Goal: Task Accomplishment & Management: Complete application form

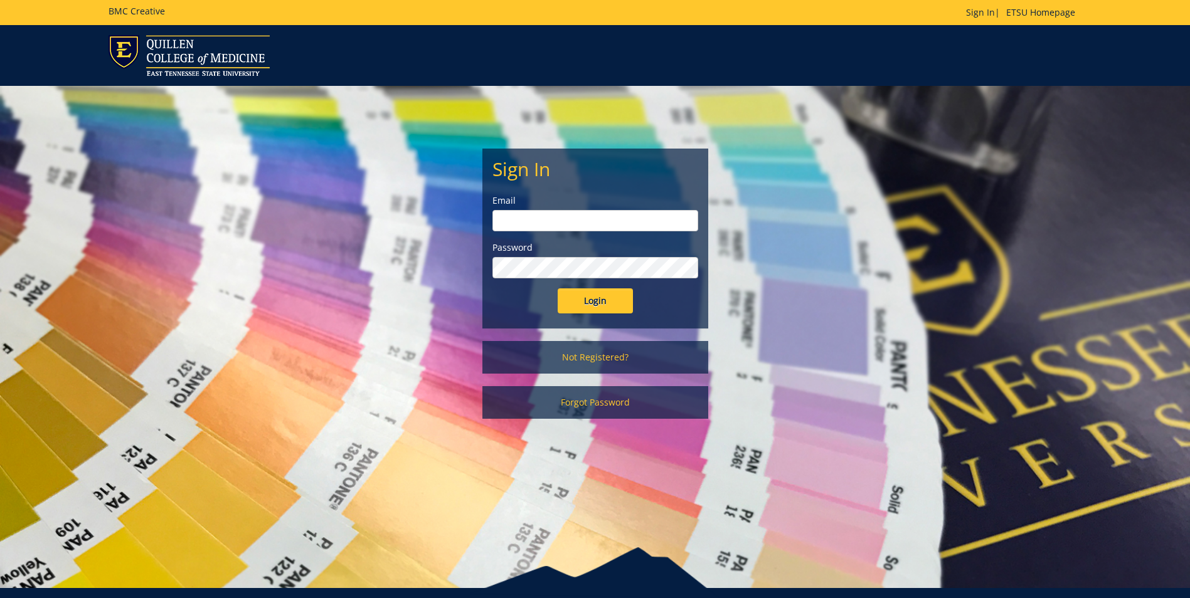
click at [518, 220] on input "email" at bounding box center [595, 220] width 206 height 21
type input "[PERSON_NAME][EMAIL_ADDRESS][DOMAIN_NAME]"
click at [578, 299] on input "Login" at bounding box center [595, 301] width 75 height 25
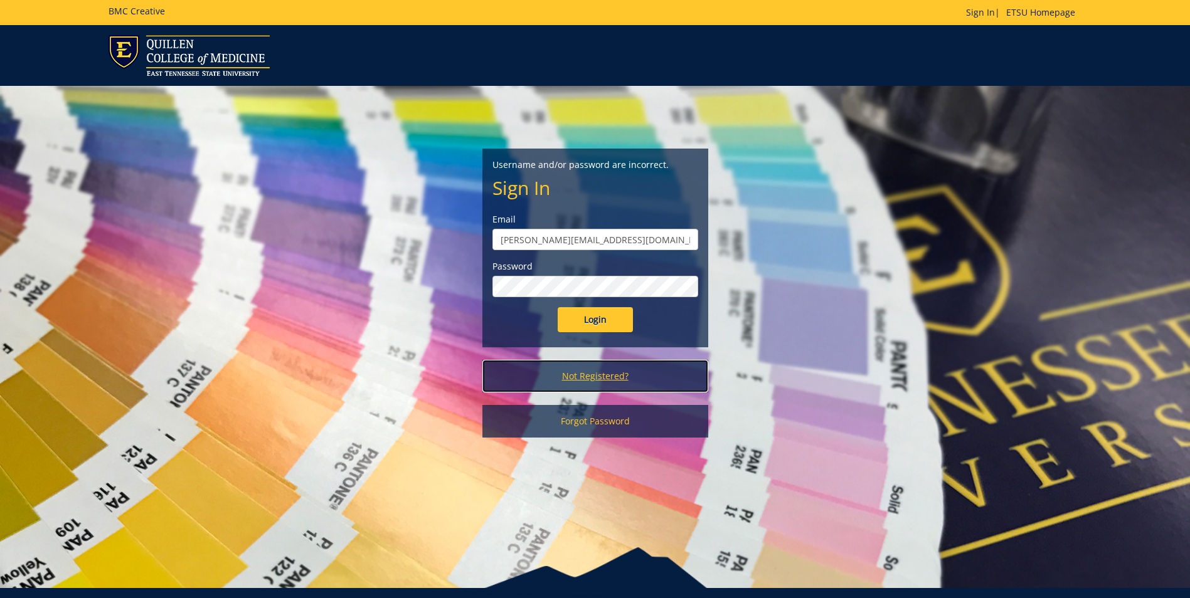
click at [602, 374] on link "Not Registered?" at bounding box center [595, 376] width 226 height 33
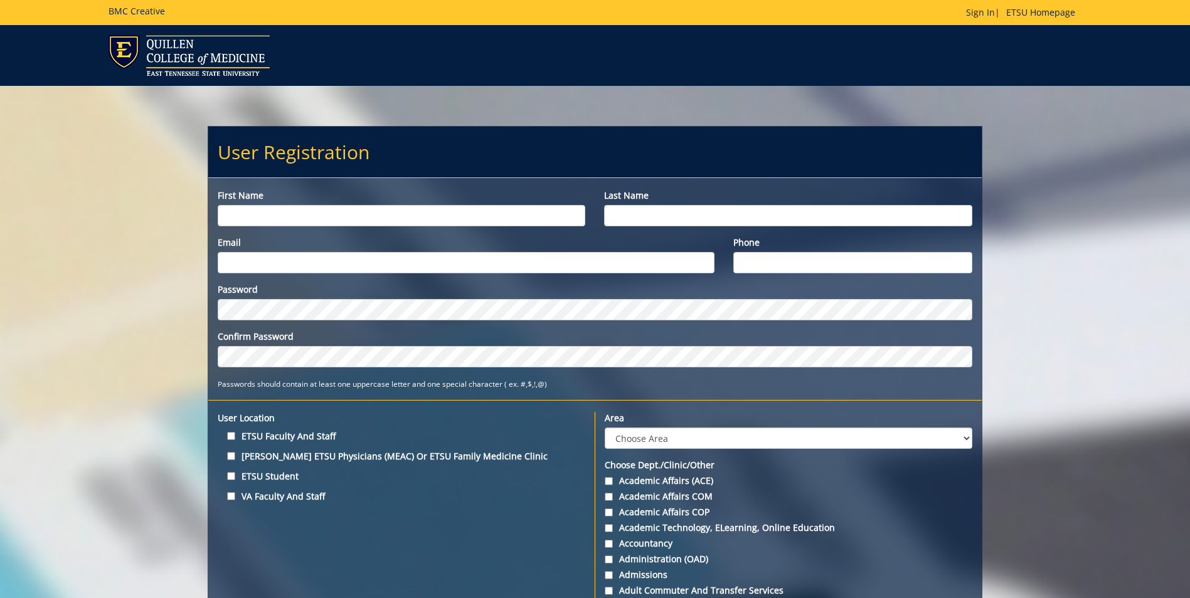
click at [245, 216] on input "First name" at bounding box center [402, 215] width 368 height 21
type input "Yousif"
click at [622, 216] on input "Last name" at bounding box center [788, 215] width 368 height 21
type input "Elhindi"
click at [245, 264] on input "Email" at bounding box center [466, 262] width 497 height 21
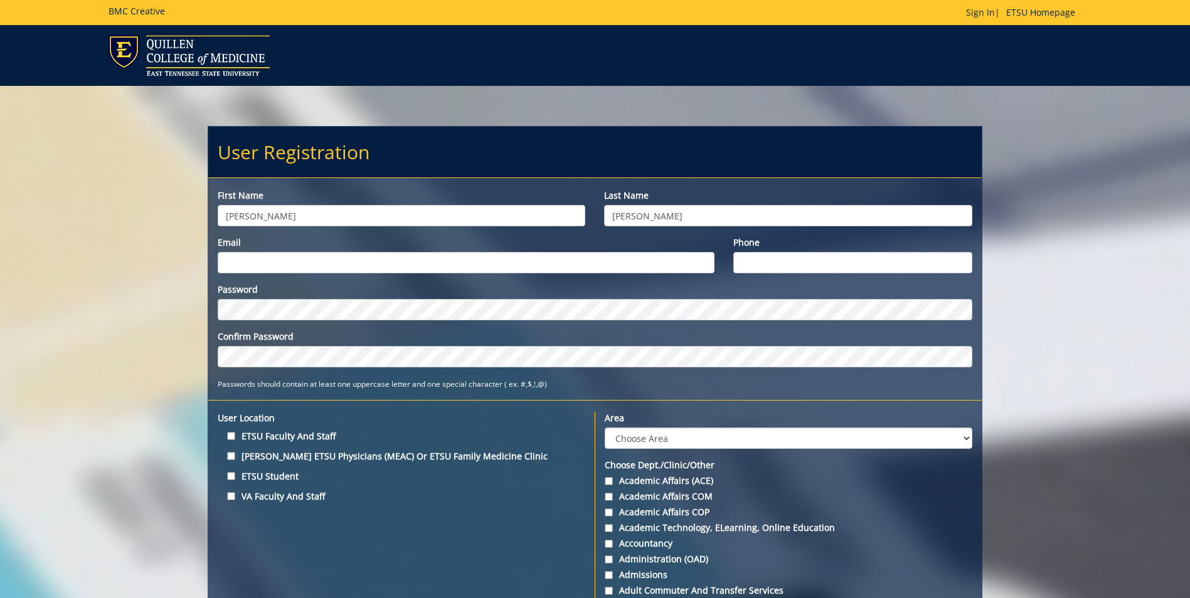
type input "[PERSON_NAME][EMAIL_ADDRESS][DOMAIN_NAME]"
click at [746, 260] on input "Phone" at bounding box center [852, 262] width 239 height 21
type input "(423) 202-6544"
click at [231, 435] on input "ETSU Faculty and Staff" at bounding box center [231, 436] width 8 height 8
checkbox input "true"
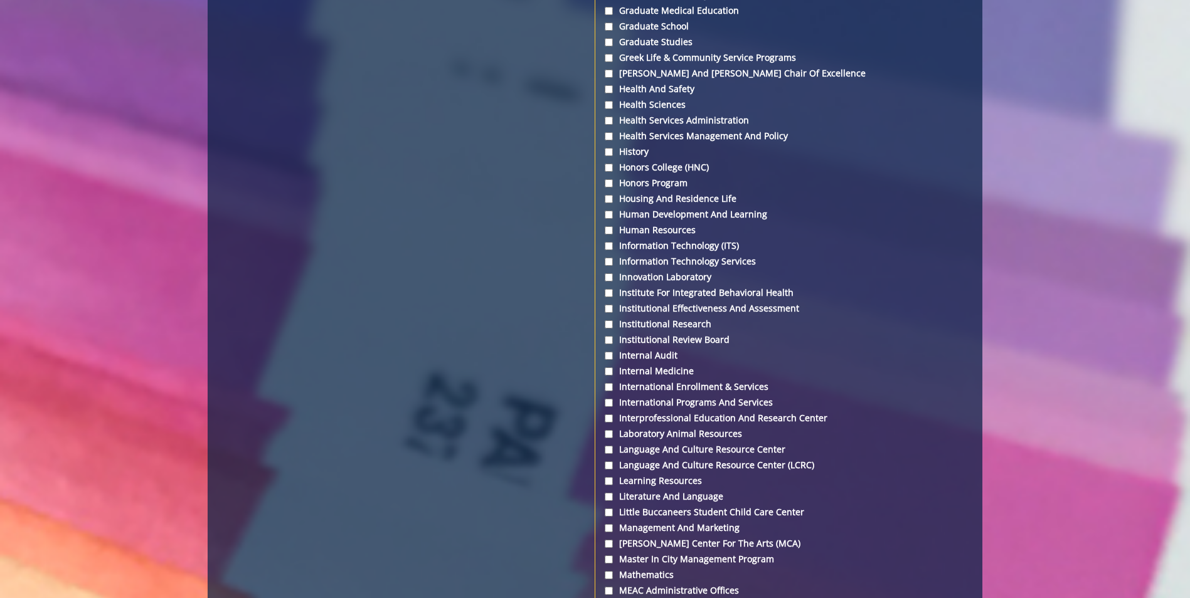
scroll to position [2635, 0]
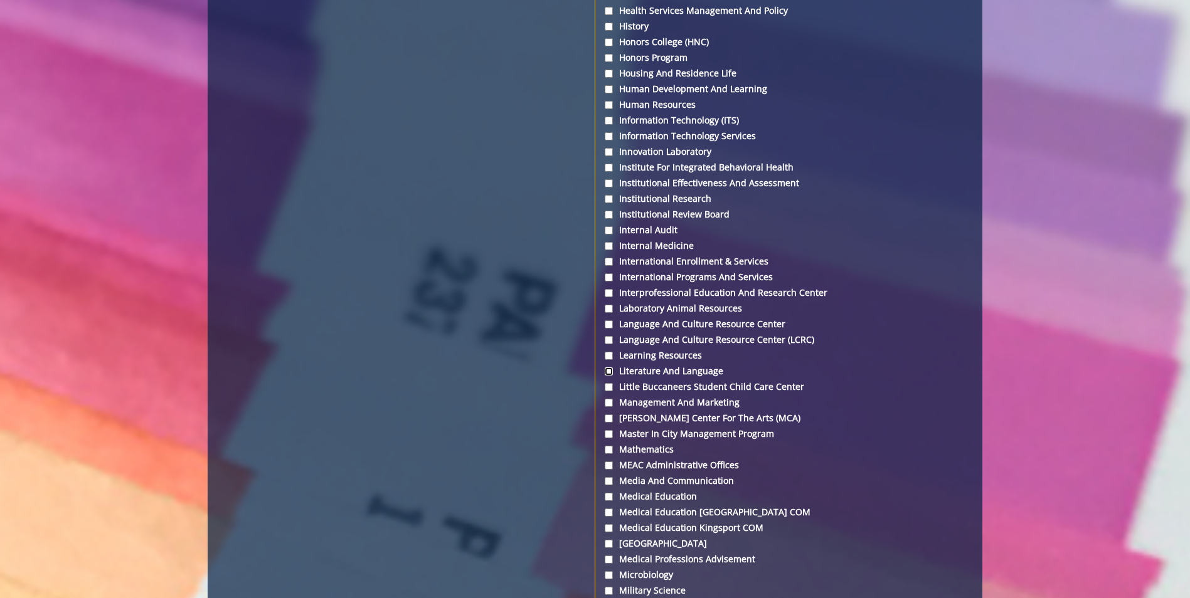
click at [610, 374] on input "Literature and Language" at bounding box center [609, 372] width 8 height 8
checkbox input "true"
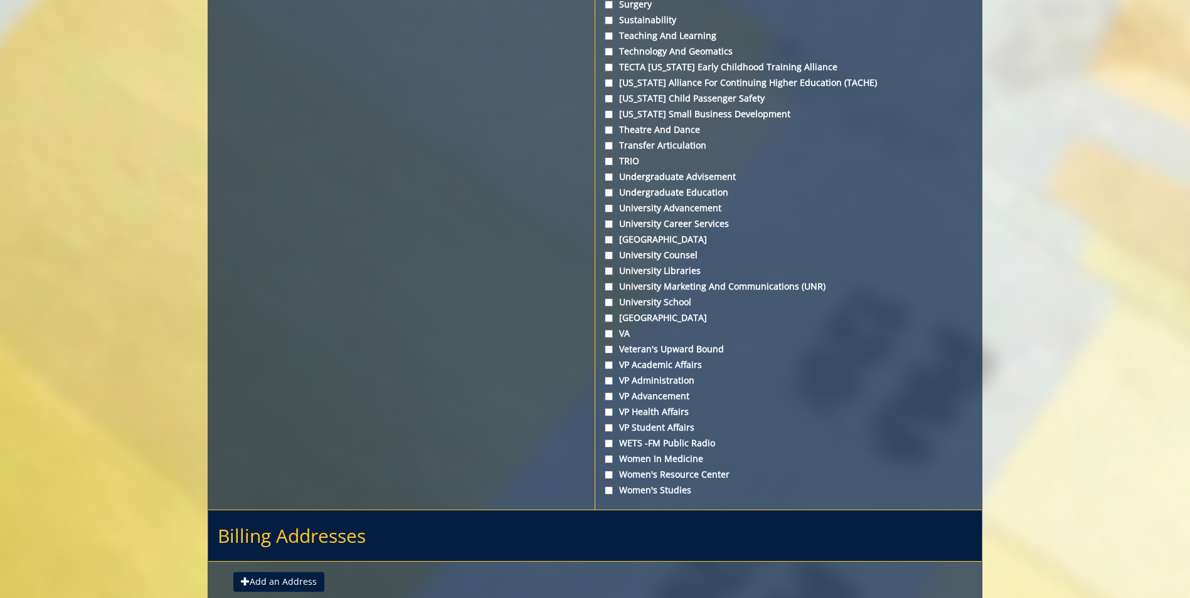
scroll to position [4523, 0]
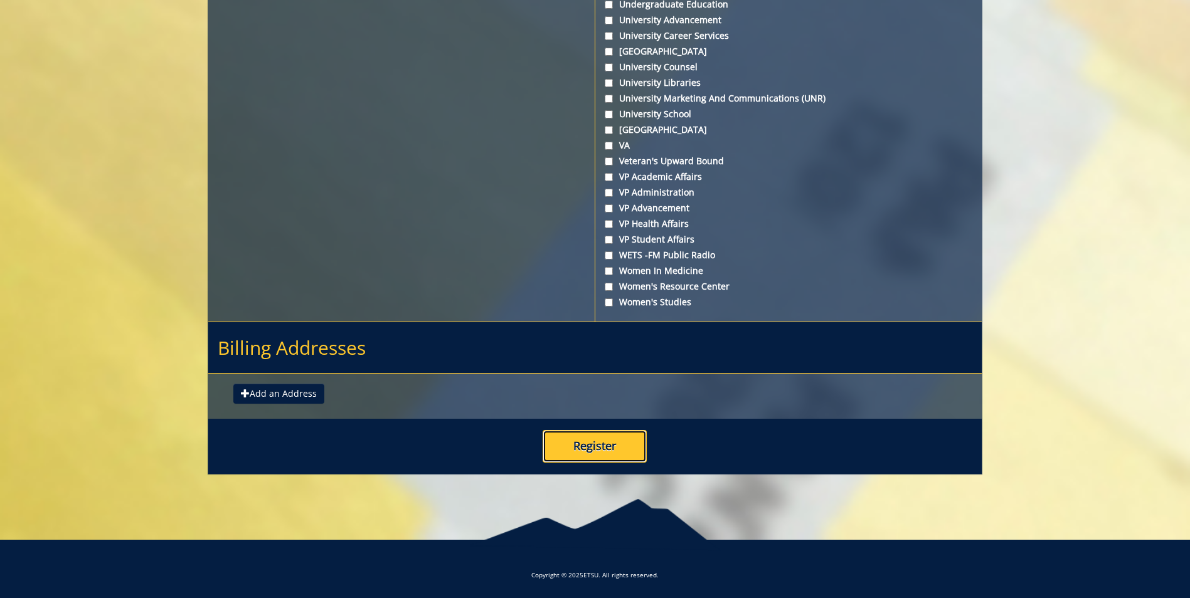
click at [573, 435] on button "Register" at bounding box center [595, 446] width 104 height 33
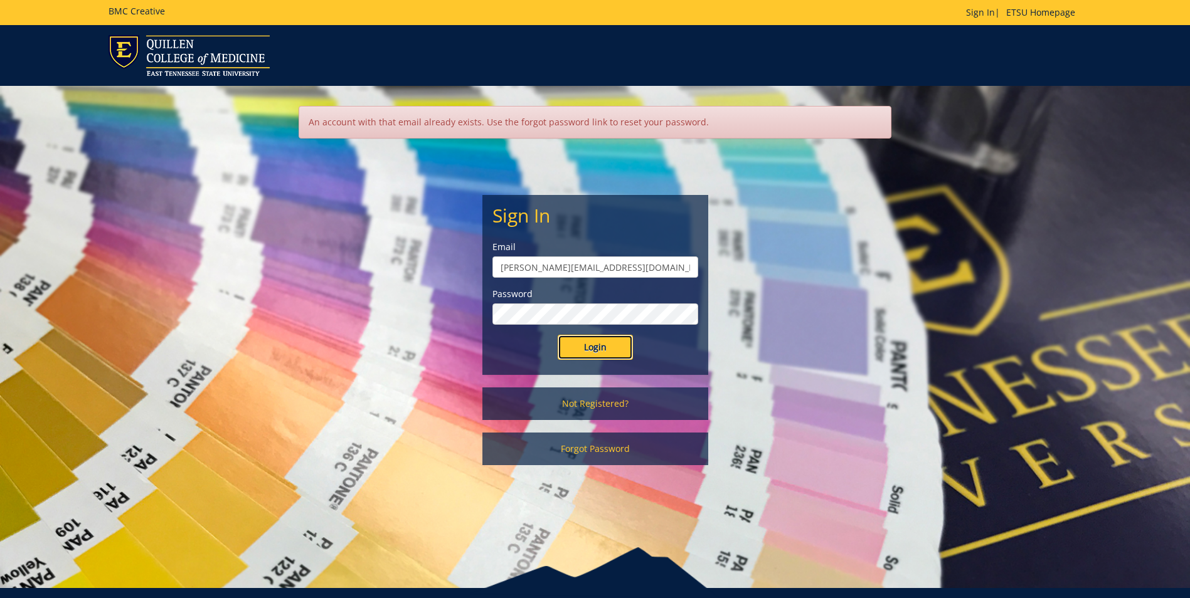
click at [571, 347] on input "Login" at bounding box center [595, 347] width 75 height 25
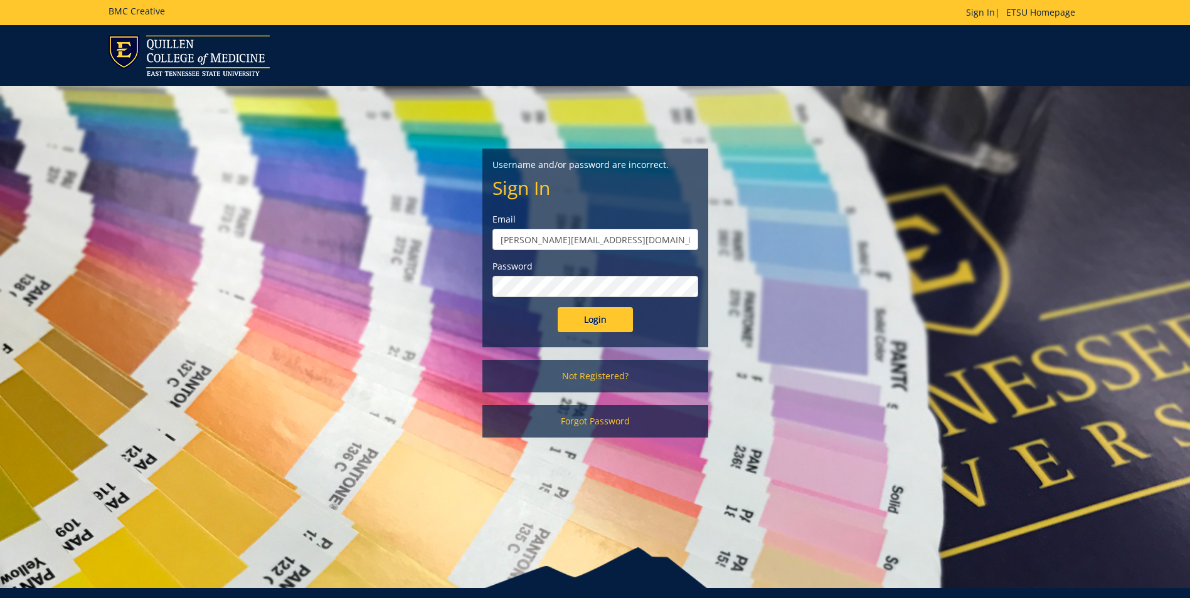
click at [569, 240] on input "[PERSON_NAME][EMAIL_ADDRESS][DOMAIN_NAME]" at bounding box center [595, 239] width 206 height 21
type input "e"
click at [585, 317] on input "Login" at bounding box center [595, 319] width 75 height 25
type input "[PERSON_NAME][EMAIL_ADDRESS][DOMAIN_NAME]"
click at [606, 322] on input "Login" at bounding box center [595, 319] width 75 height 25
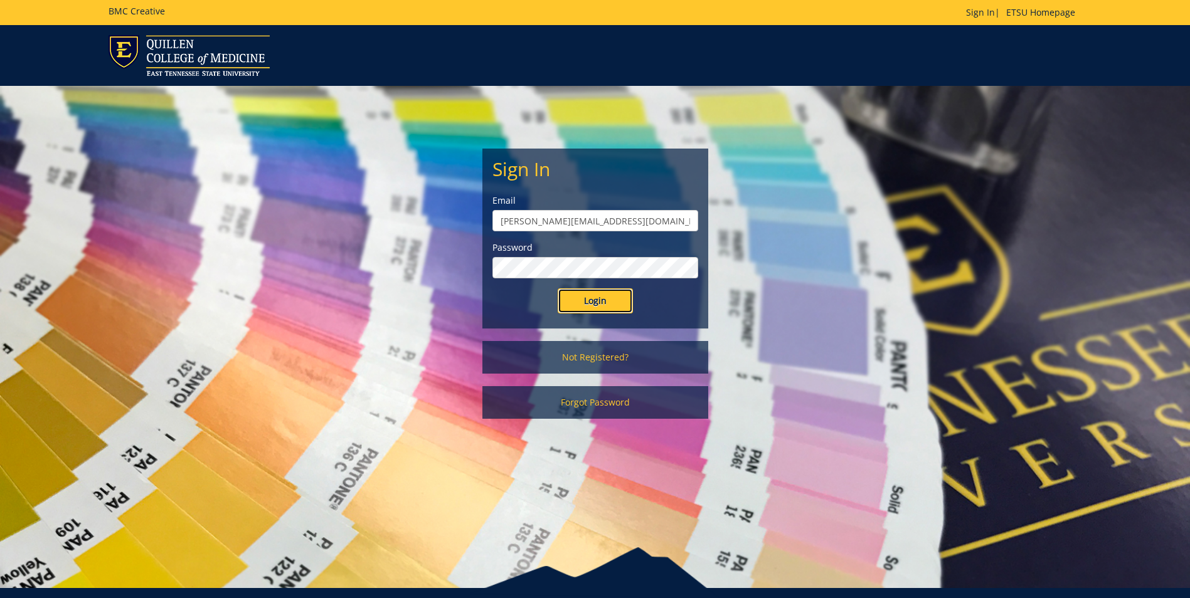
click at [573, 302] on input "Login" at bounding box center [595, 301] width 75 height 25
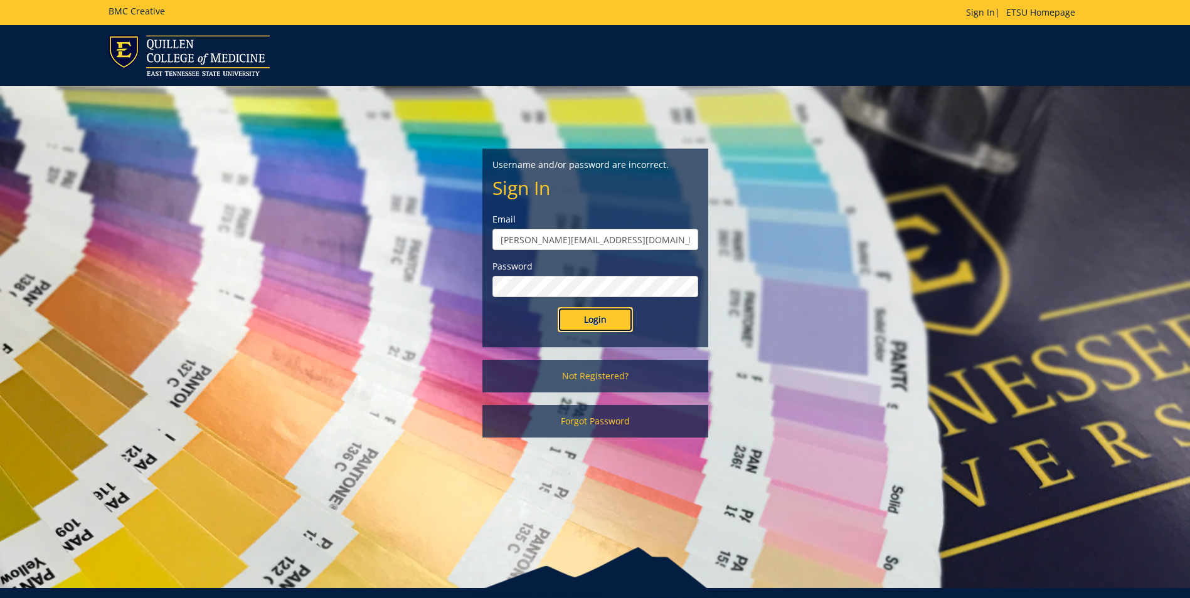
click at [592, 323] on input "Login" at bounding box center [595, 319] width 75 height 25
click at [589, 319] on input "Login" at bounding box center [595, 319] width 75 height 25
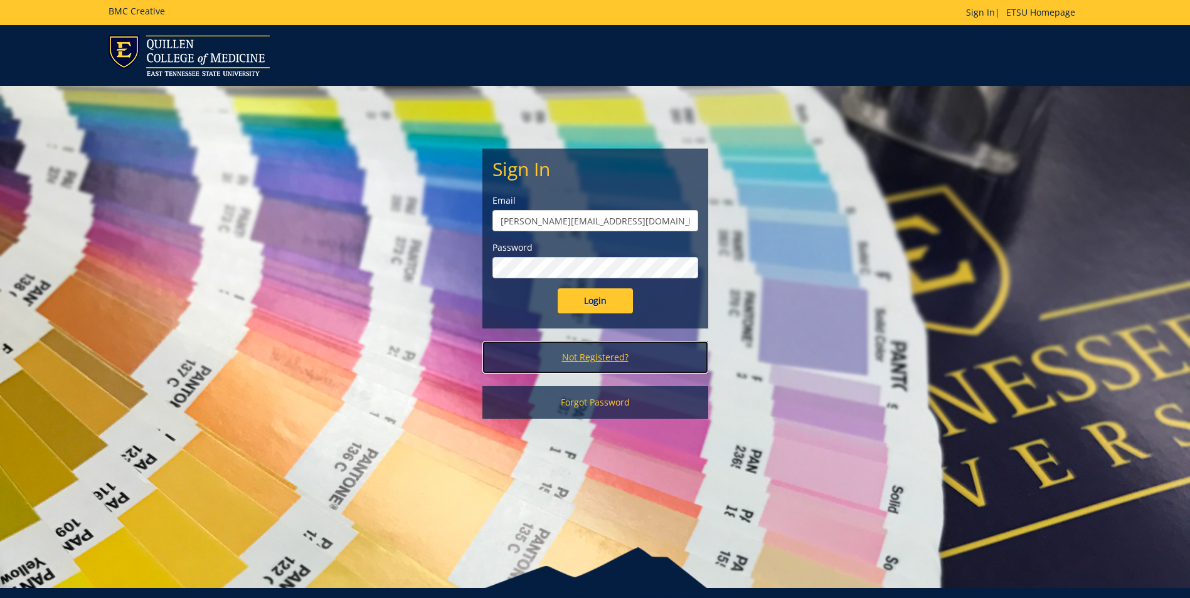
click at [612, 353] on link "Not Registered?" at bounding box center [595, 357] width 226 height 33
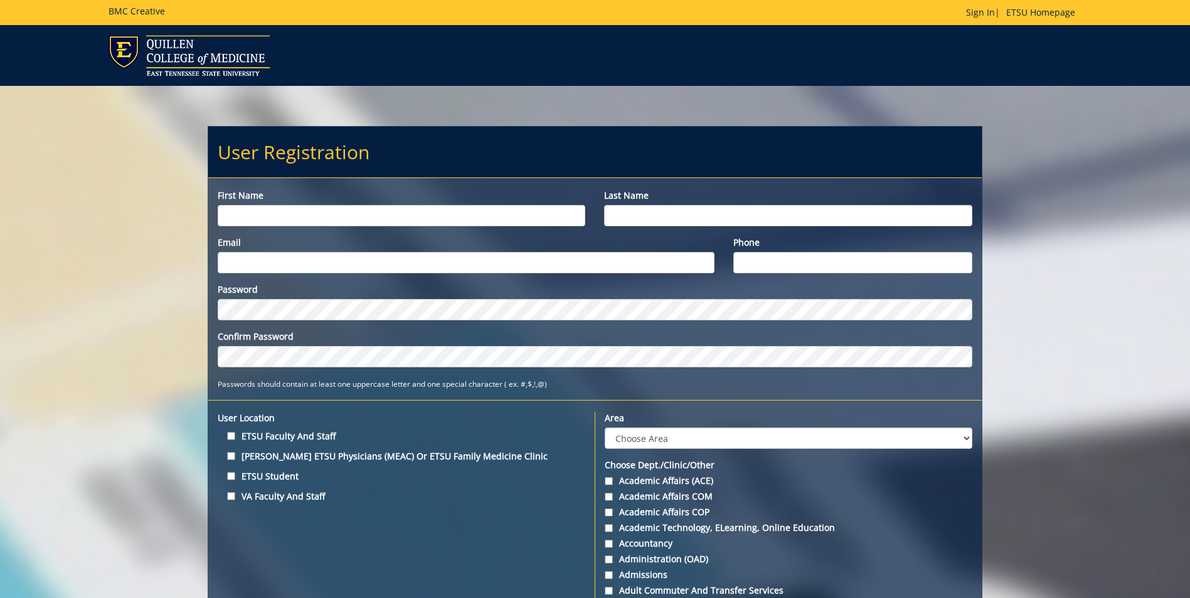
click at [225, 215] on input "First name" at bounding box center [402, 215] width 368 height 21
type input "Yousif"
click at [630, 210] on input "Last name" at bounding box center [788, 215] width 368 height 21
type input "Elhindi"
click at [299, 255] on input "Email" at bounding box center [466, 262] width 497 height 21
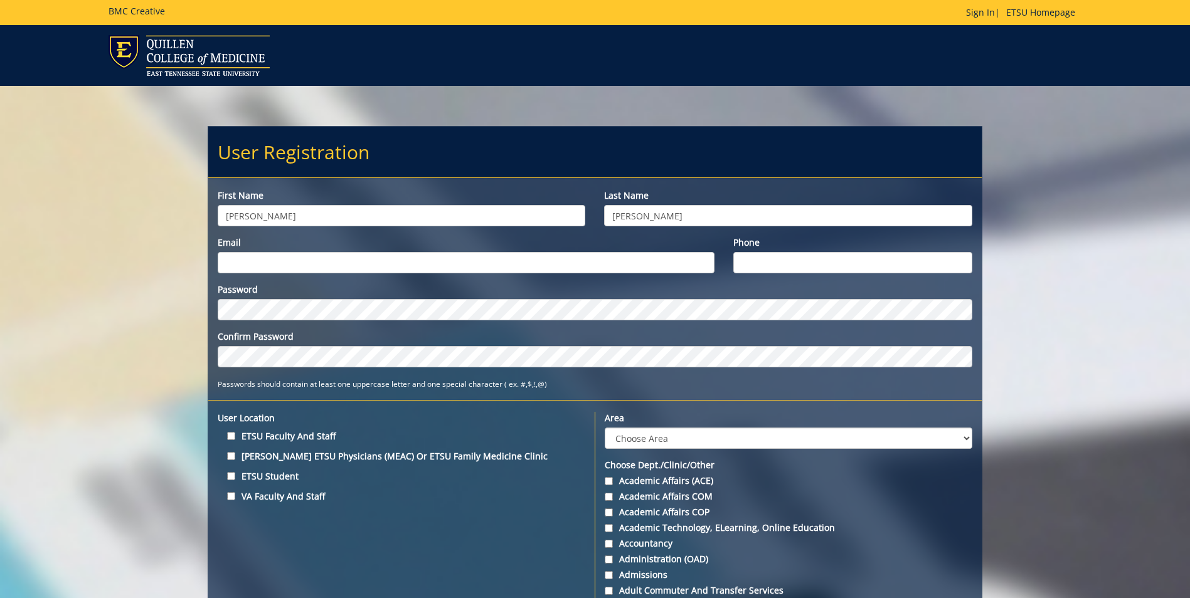
click at [740, 258] on input "Phone" at bounding box center [852, 262] width 239 height 21
type input "(423) 202-6544"
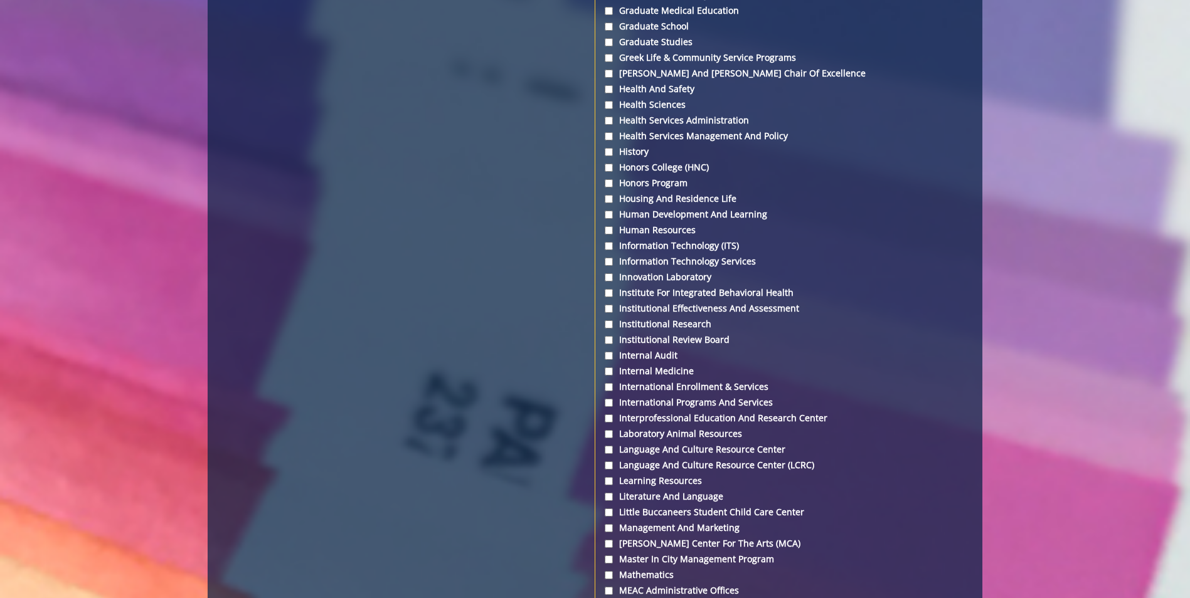
scroll to position [2886, 0]
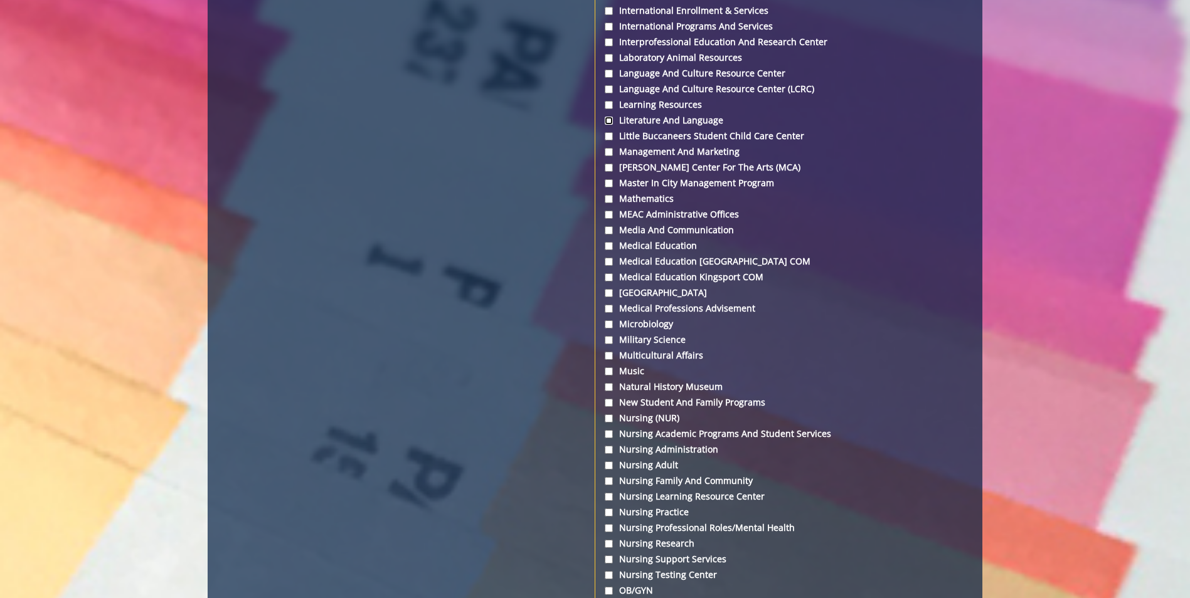
click at [608, 122] on input "Literature and Language" at bounding box center [609, 121] width 8 height 8
checkbox input "true"
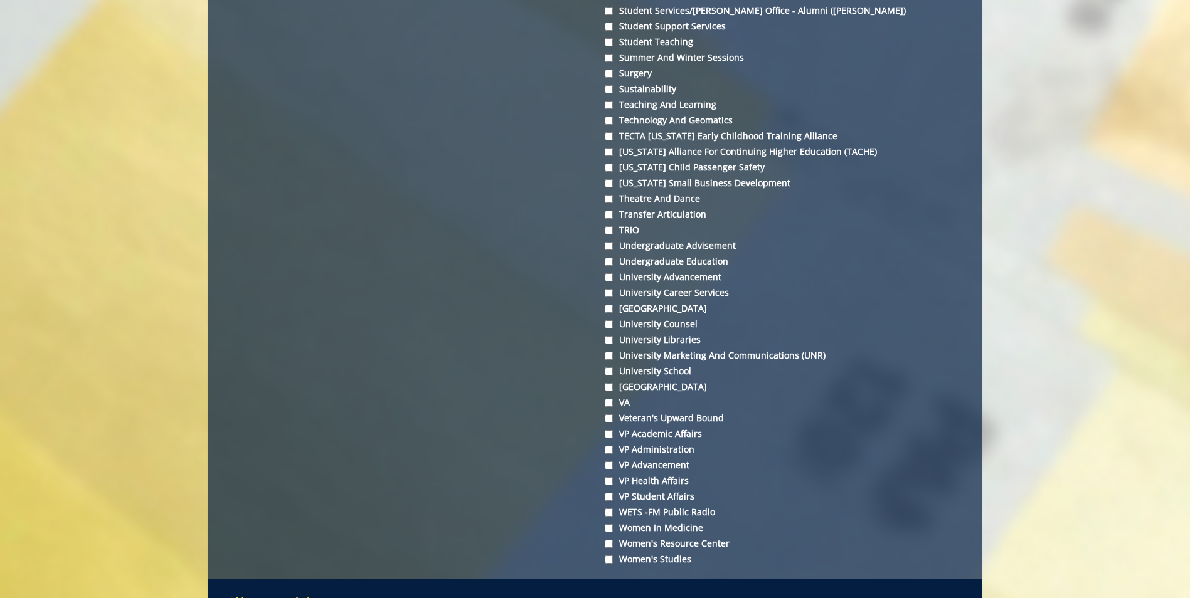
scroll to position [4523, 0]
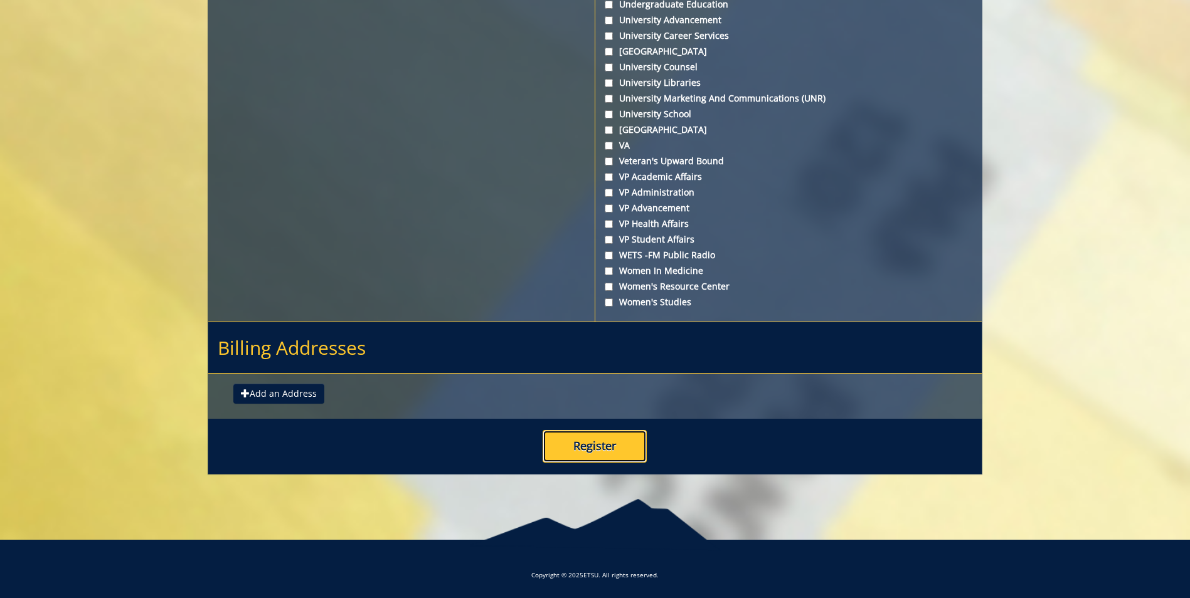
click at [625, 441] on button "Register" at bounding box center [595, 446] width 104 height 33
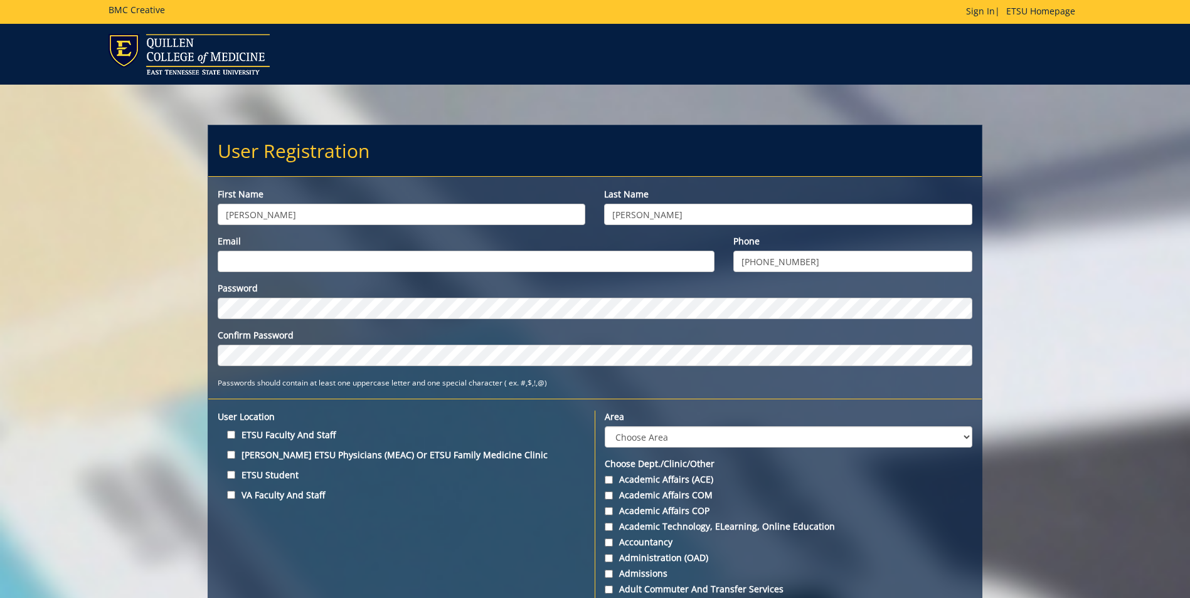
scroll to position [0, 0]
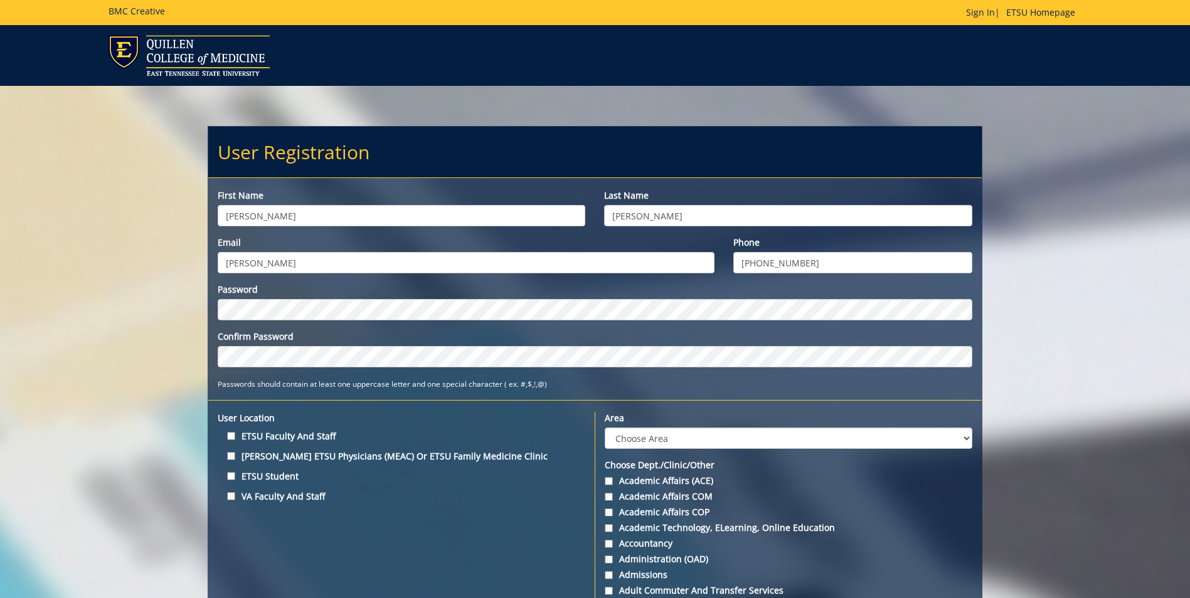
type input "[PERSON_NAME][EMAIL_ADDRESS][DOMAIN_NAME]"
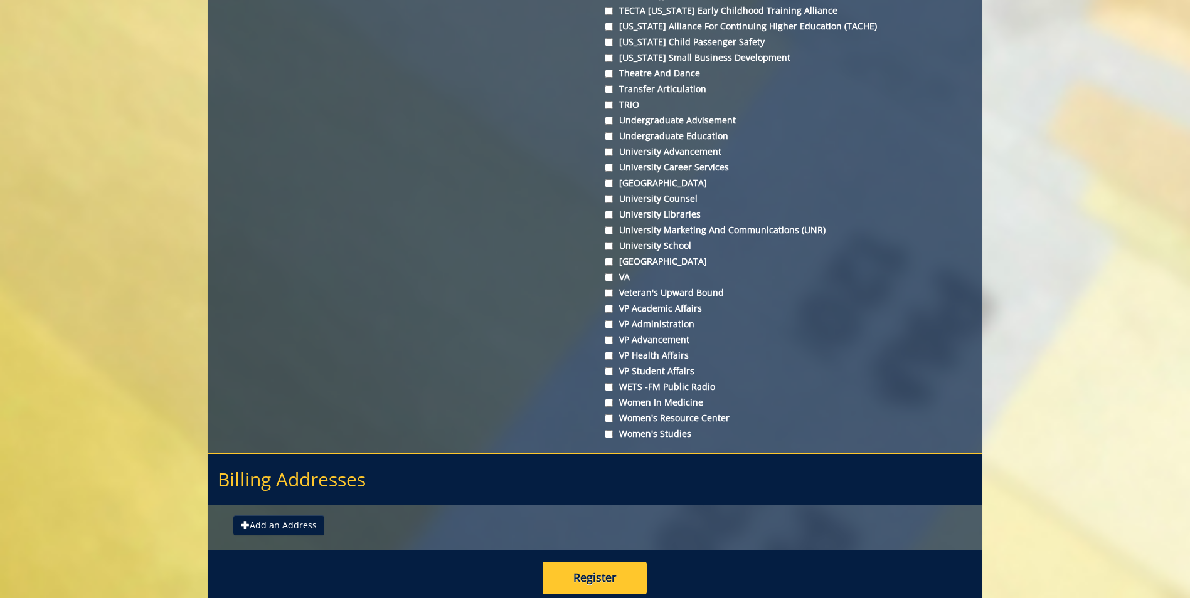
scroll to position [4523, 0]
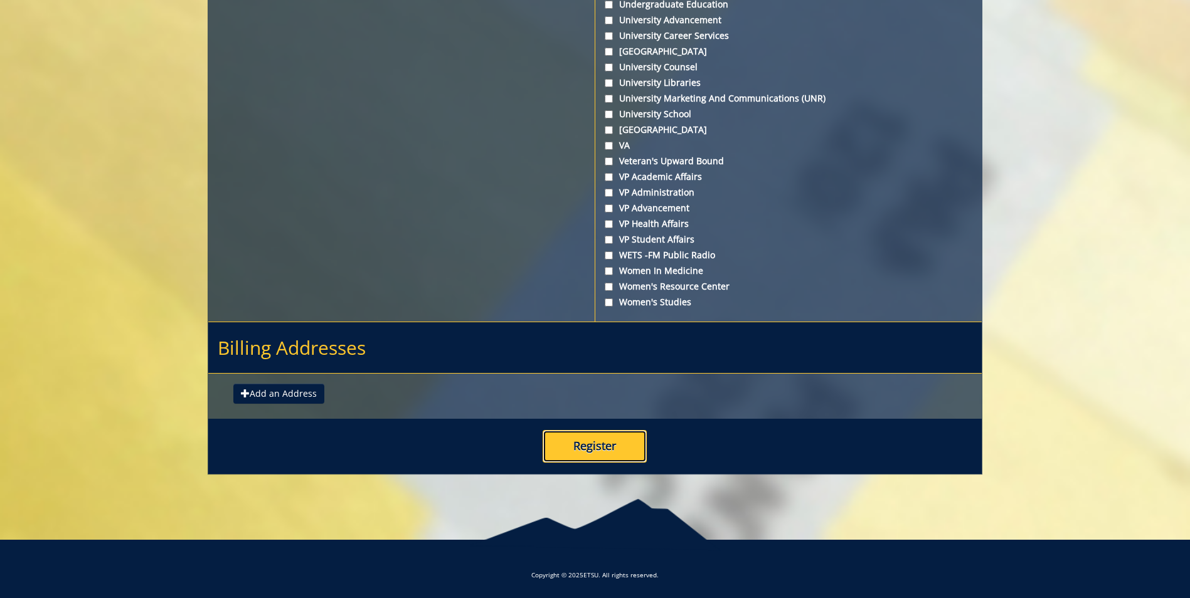
click at [580, 449] on button "Register" at bounding box center [595, 446] width 104 height 33
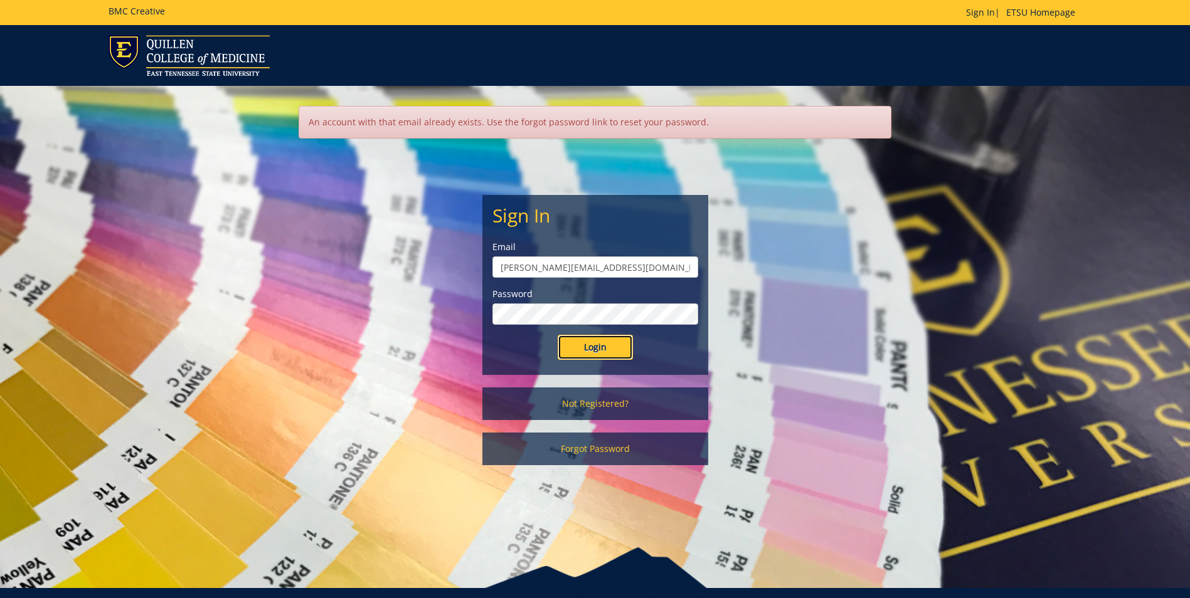
click at [593, 353] on input "Login" at bounding box center [595, 347] width 75 height 25
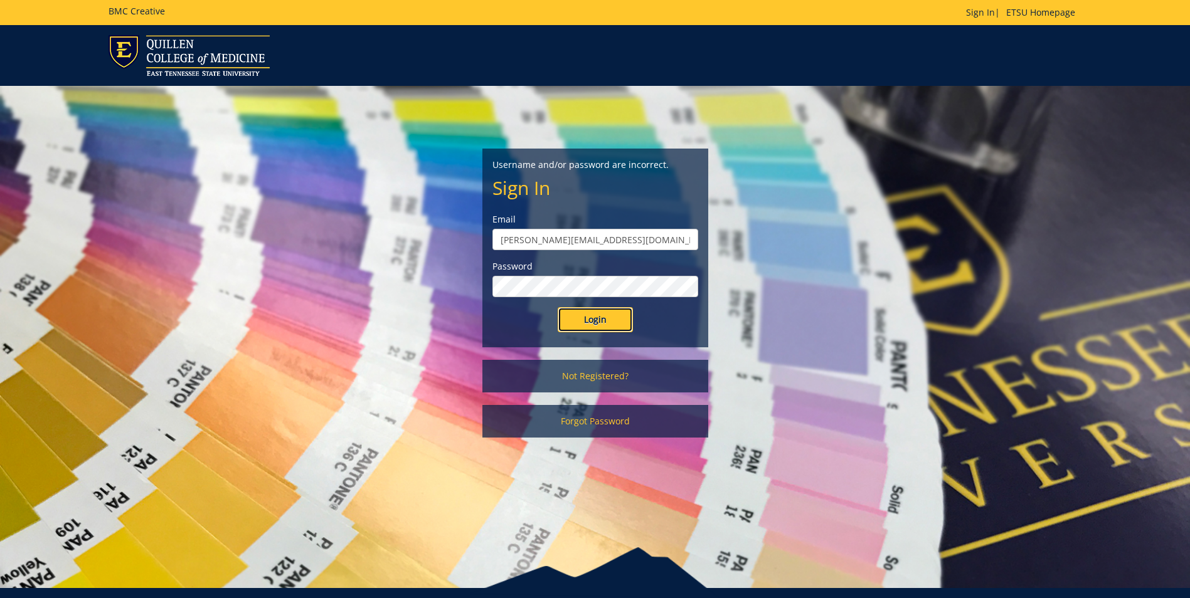
click at [603, 324] on input "Login" at bounding box center [595, 319] width 75 height 25
